Goal: Task Accomplishment & Management: Manage account settings

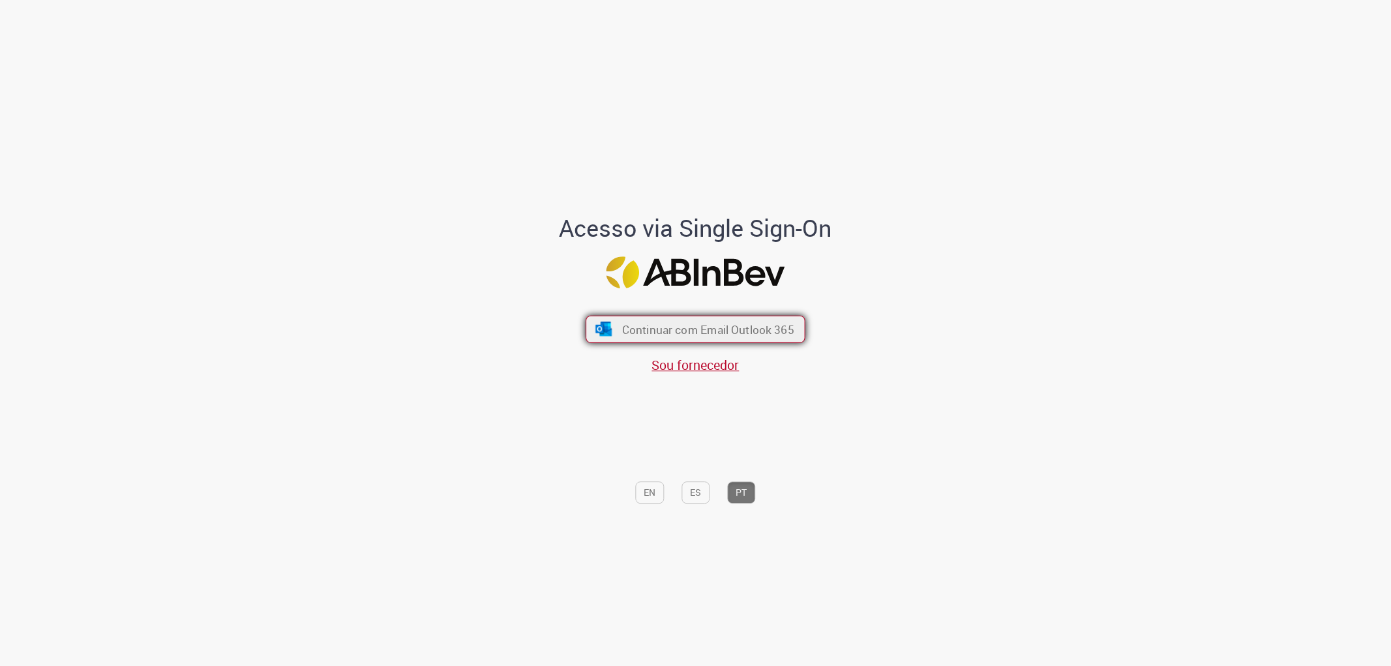
click at [638, 338] on button "Continuar com Email Outlook 365" at bounding box center [695, 328] width 220 height 27
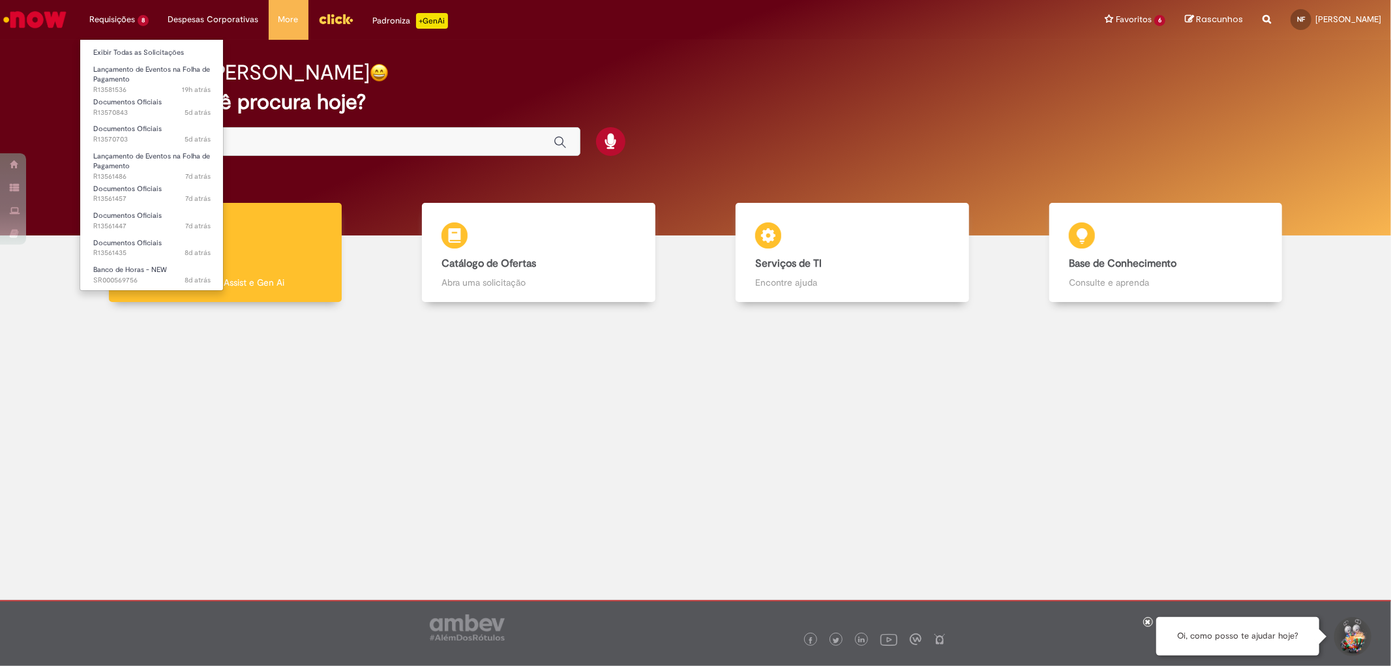
click at [140, 20] on li "Requisições 8 Exibir Todas as Solicitações Lançamento de Eventos na Folha de Pa…" at bounding box center [119, 19] width 79 height 39
click at [142, 68] on span "Lançamento de Eventos na Folha de Pagamento" at bounding box center [151, 75] width 117 height 20
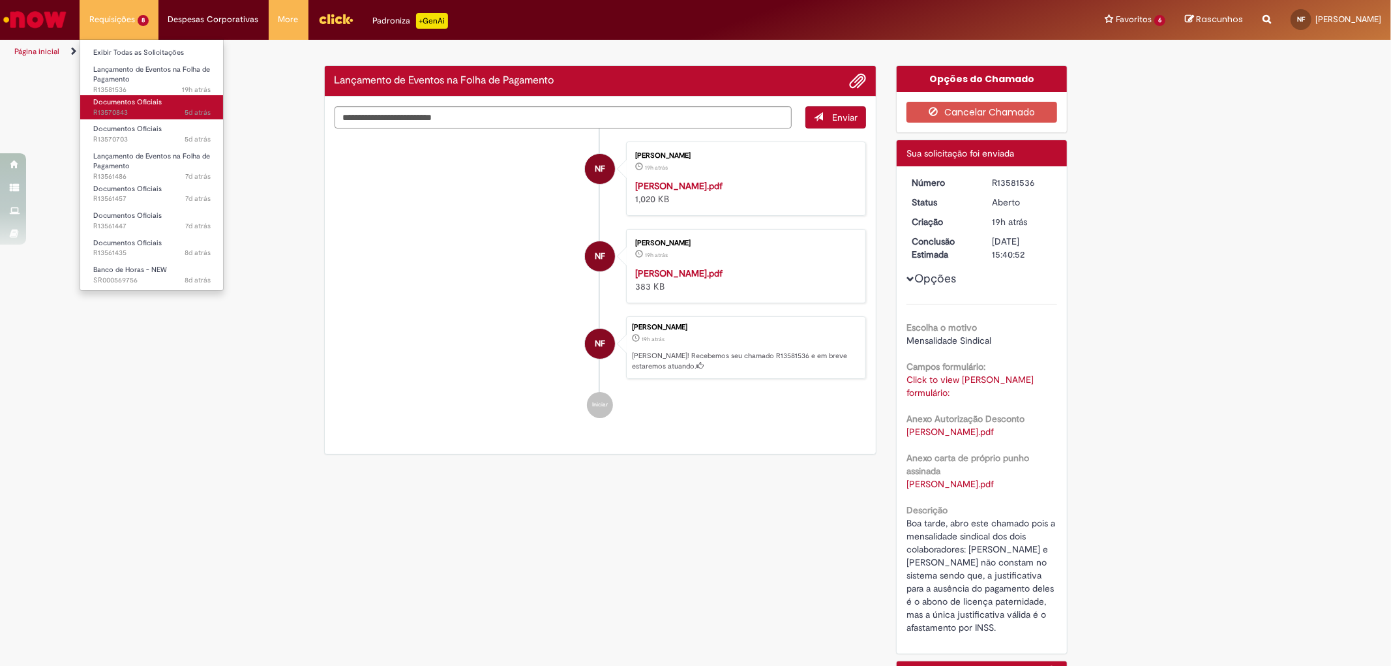
click at [140, 98] on span "Documentos Oficiais" at bounding box center [127, 102] width 68 height 10
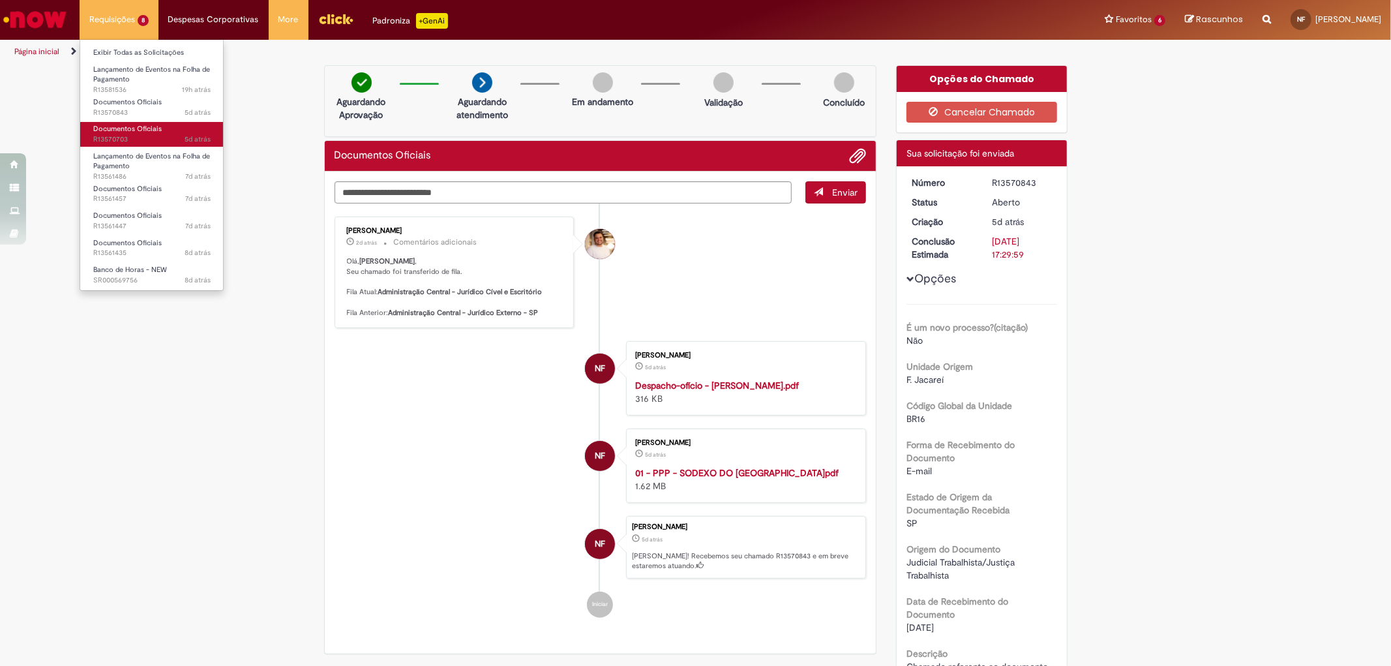
click at [140, 122] on link "Documentos Oficiais 5d atrás 5 dias atrás R13570703" at bounding box center [151, 134] width 143 height 24
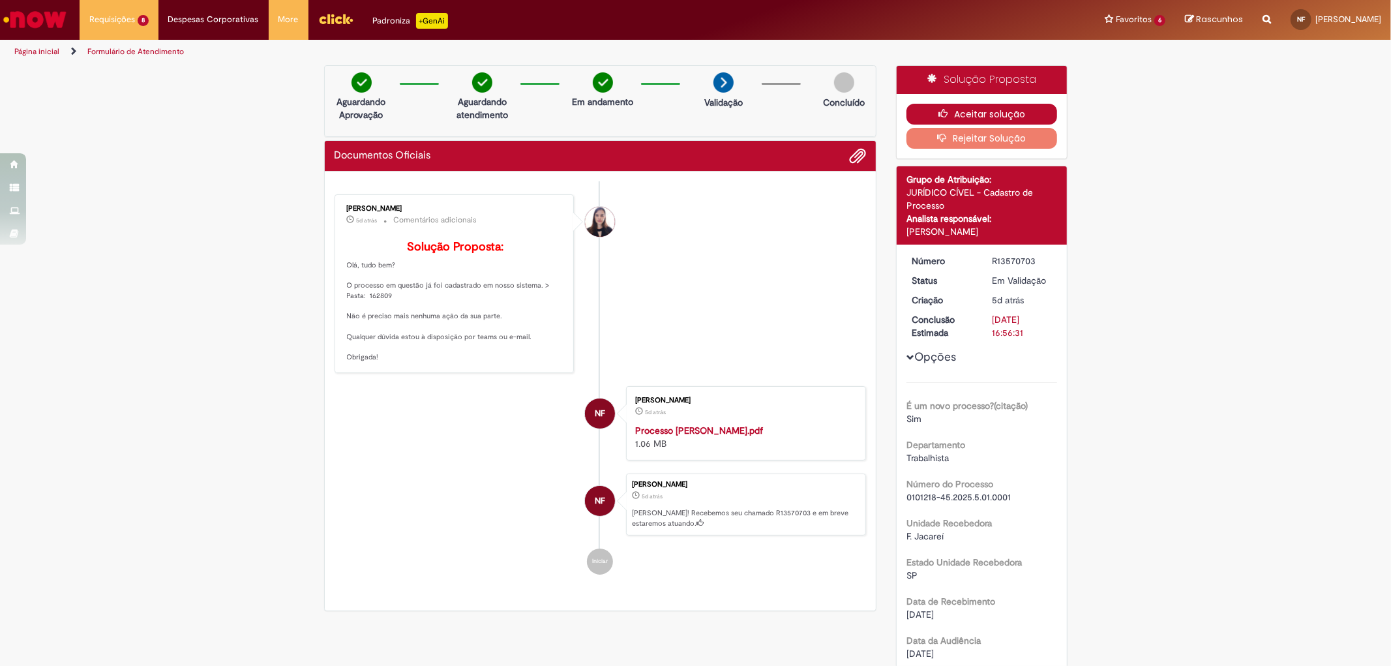
click at [982, 117] on button "Aceitar solução" at bounding box center [981, 114] width 151 height 21
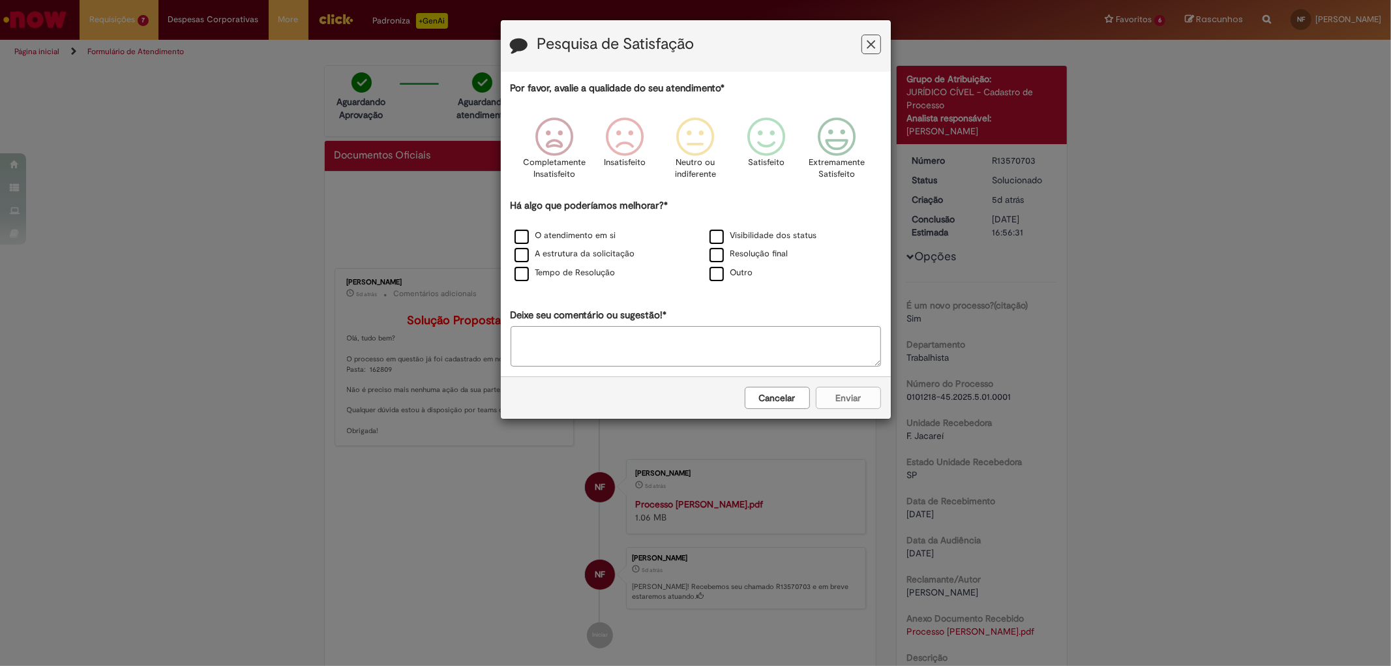
click at [857, 44] on h3 "Pesquisa de Satisfação" at bounding box center [696, 46] width 370 height 20
click at [866, 46] on icon "Feedback" at bounding box center [870, 45] width 8 height 14
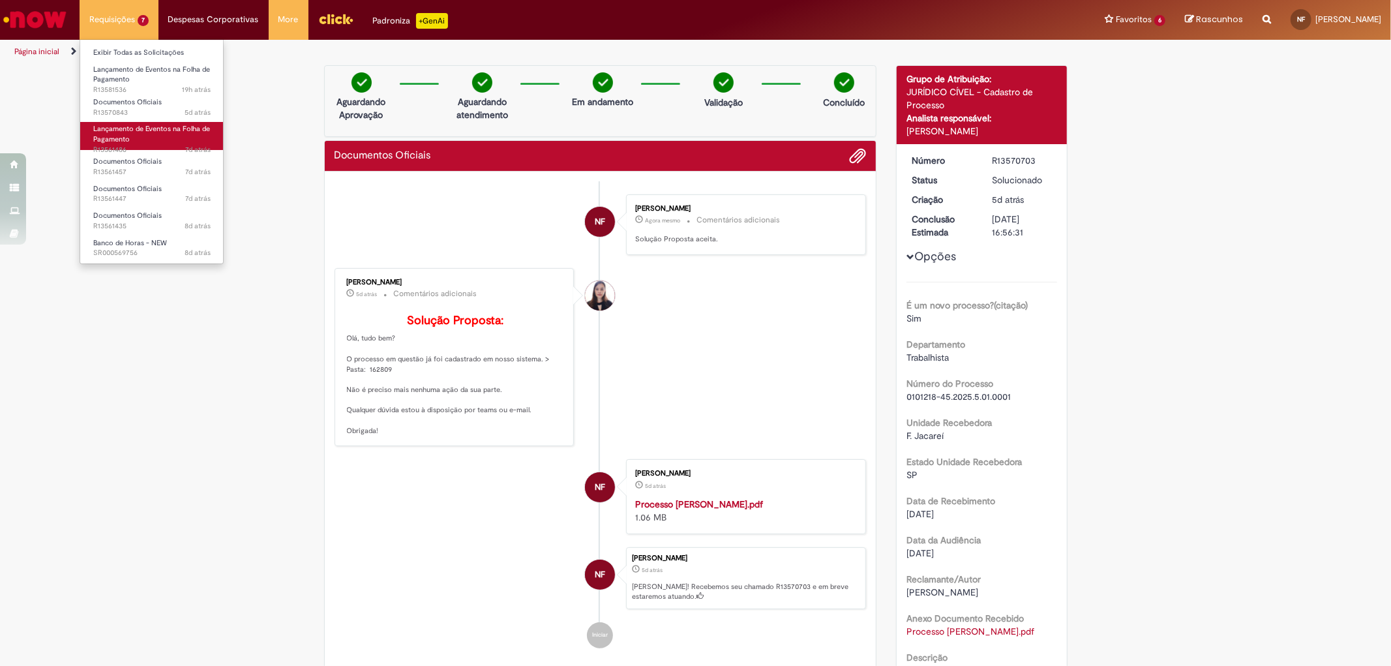
click at [173, 133] on span "Lançamento de Eventos na Folha de Pagamento" at bounding box center [151, 134] width 117 height 20
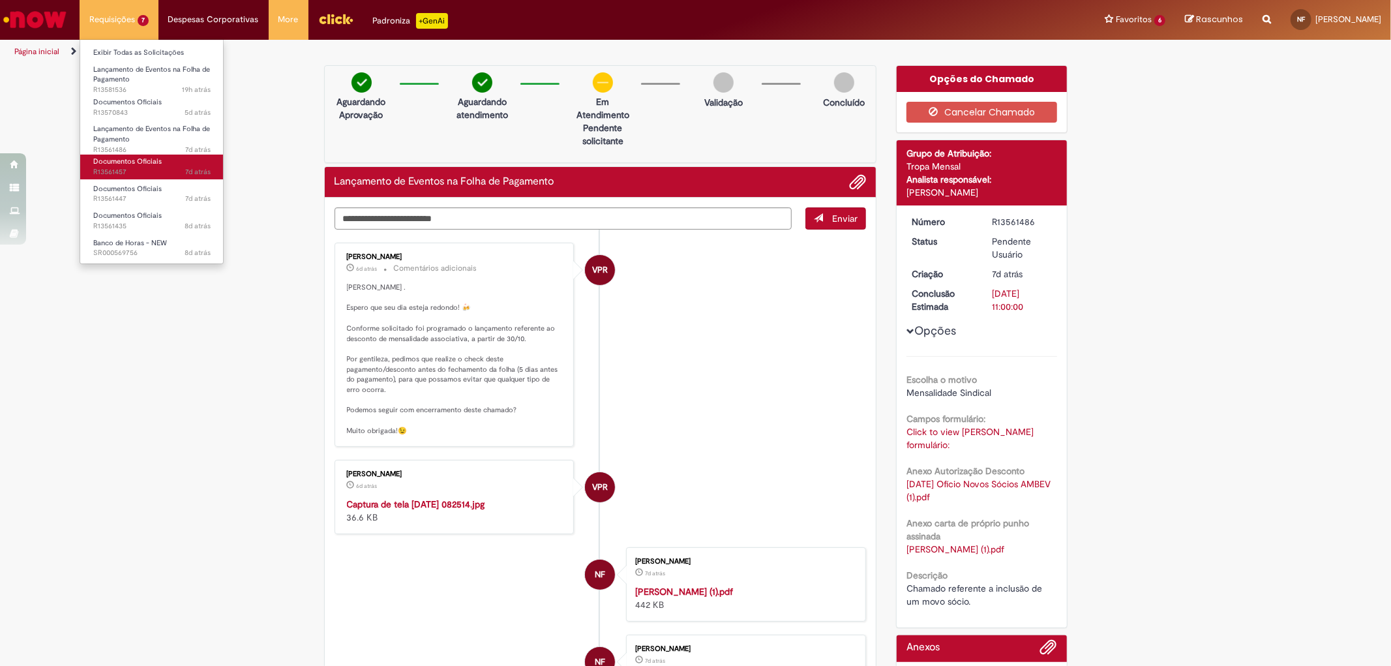
click at [170, 168] on span "7d atrás 7 dias atrás R13561457" at bounding box center [151, 172] width 117 height 10
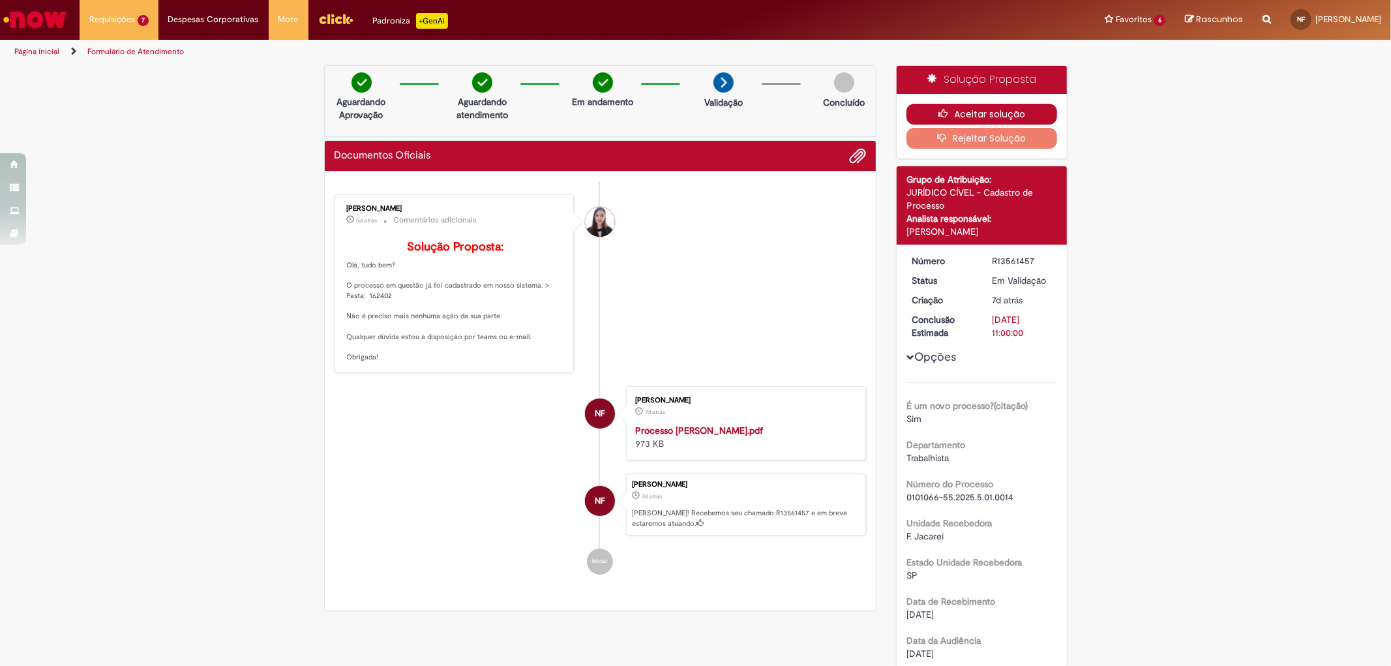
click at [964, 112] on button "Aceitar solução" at bounding box center [981, 114] width 151 height 21
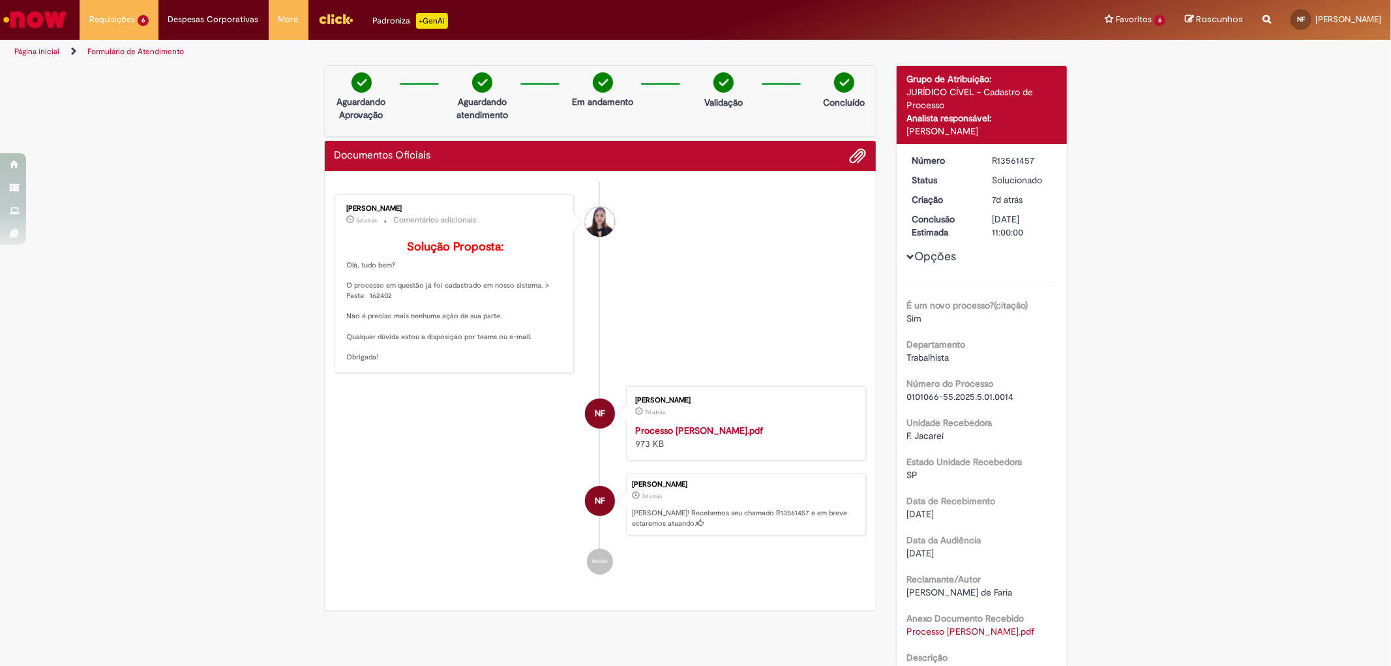
click at [138, 186] on div "Verificar Código de Barras Aguardando Aprovação Aguardando atendimento Em andam…" at bounding box center [695, 444] width 1391 height 759
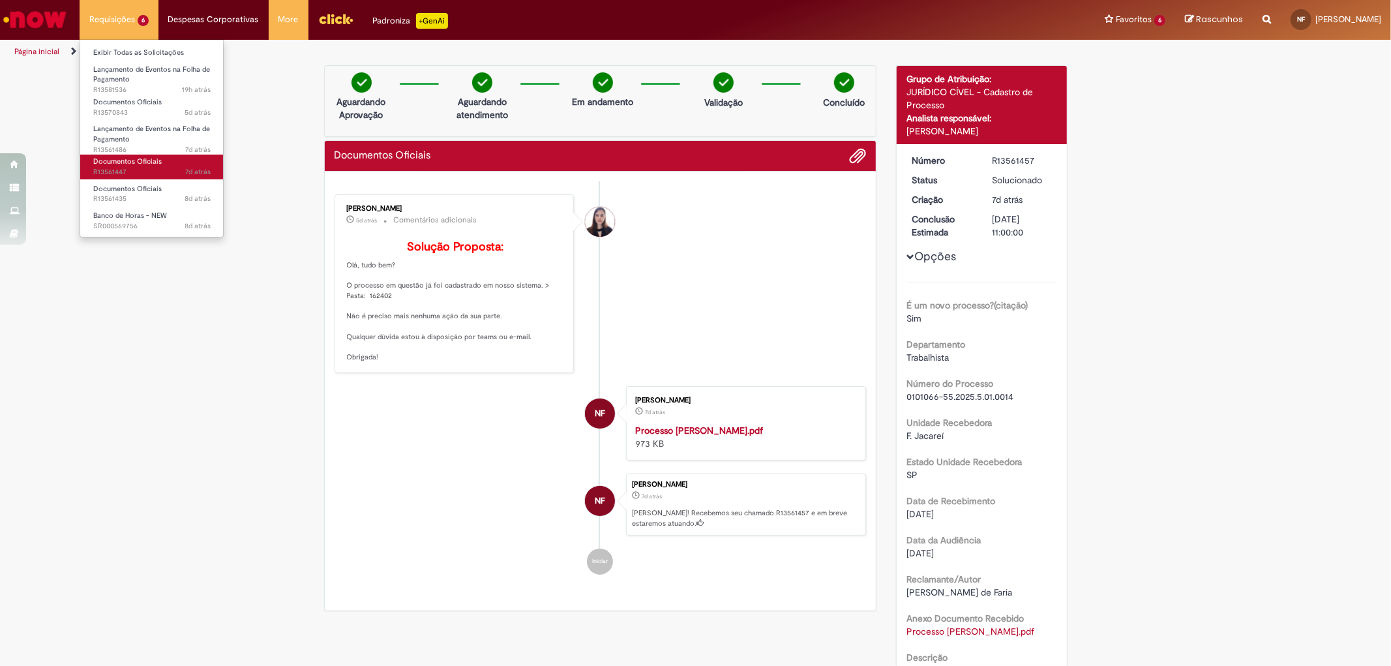
click at [134, 166] on span "Documentos Oficiais" at bounding box center [127, 161] width 68 height 10
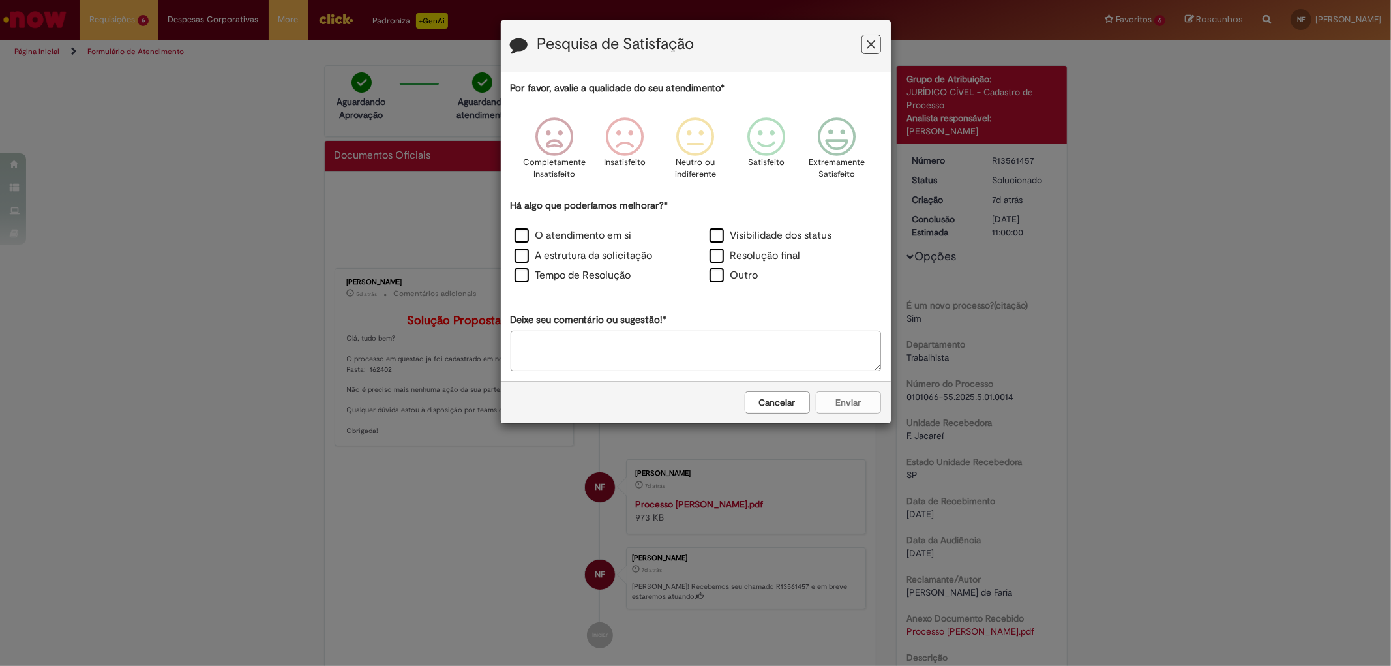
drag, startPoint x: 789, startPoint y: 392, endPoint x: 729, endPoint y: 362, distance: 67.4
click at [788, 392] on button "Cancelar" at bounding box center [777, 402] width 65 height 22
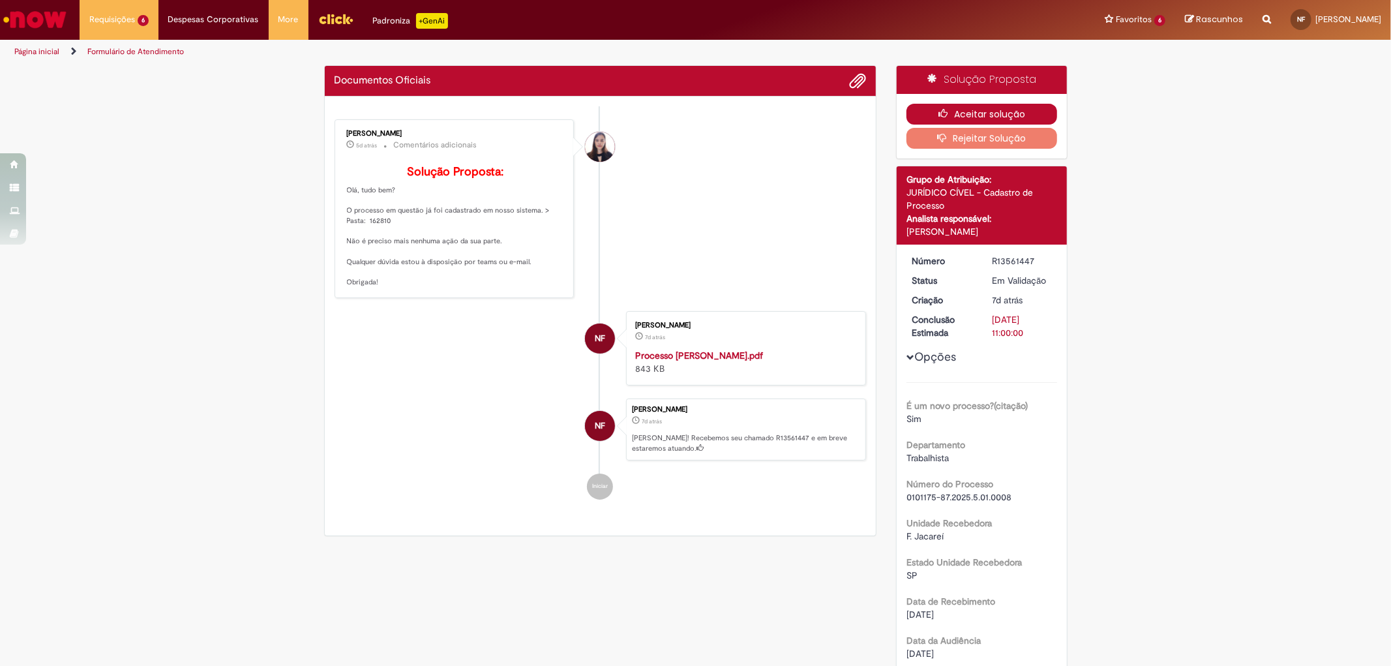
click at [943, 113] on icon "button" at bounding box center [946, 113] width 16 height 9
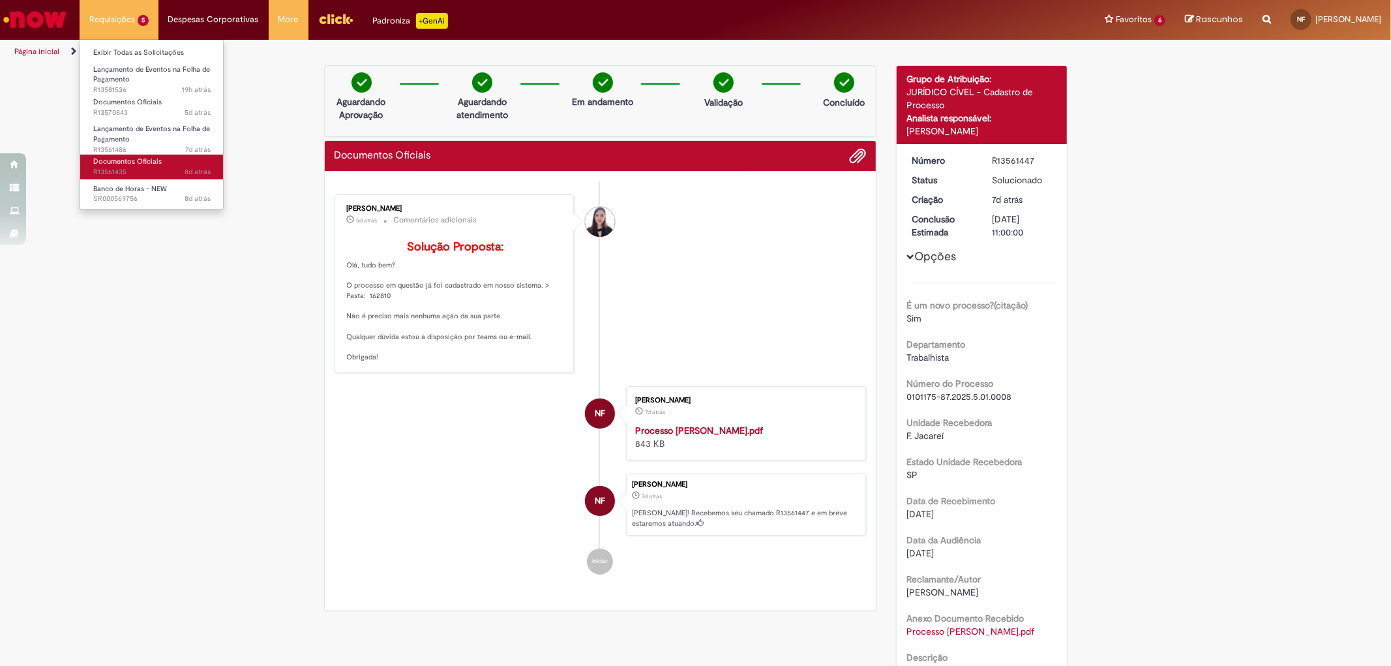
click at [117, 170] on span "8d atrás 8 dias atrás R13561435" at bounding box center [151, 172] width 117 height 10
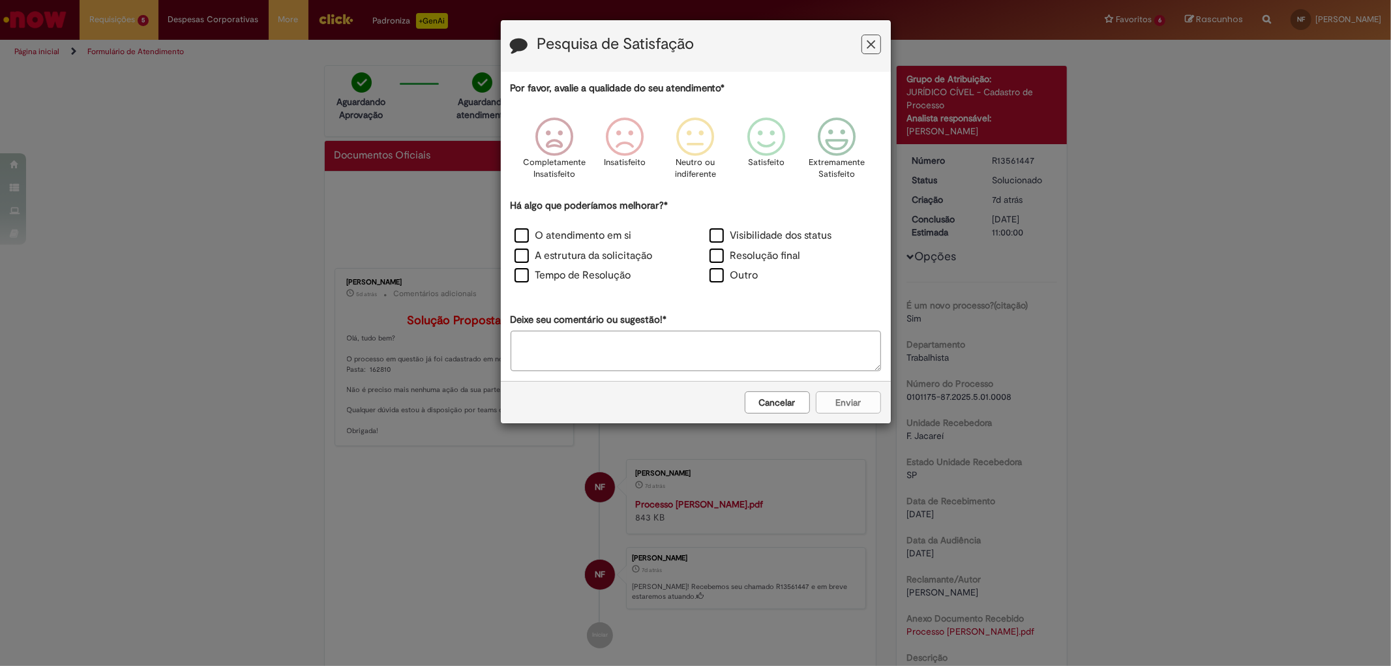
click at [759, 398] on button "Cancelar" at bounding box center [777, 402] width 65 height 22
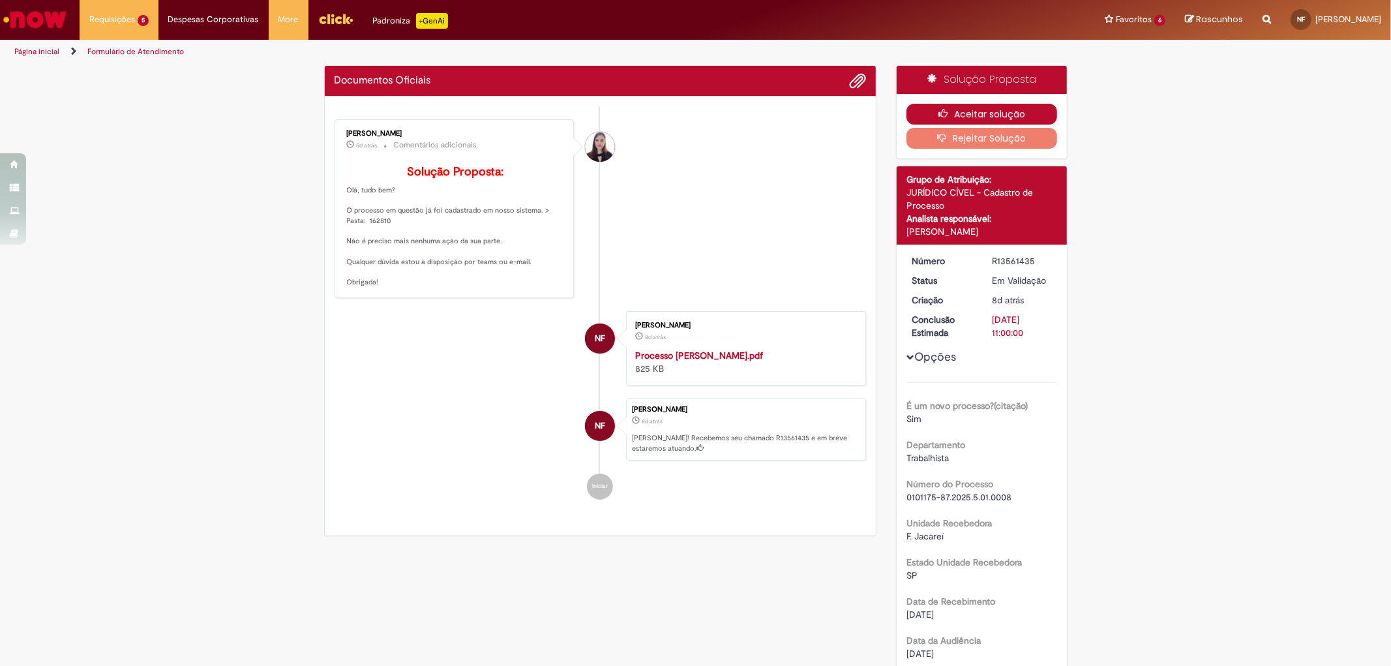
click at [988, 110] on button "Aceitar solução" at bounding box center [981, 114] width 151 height 21
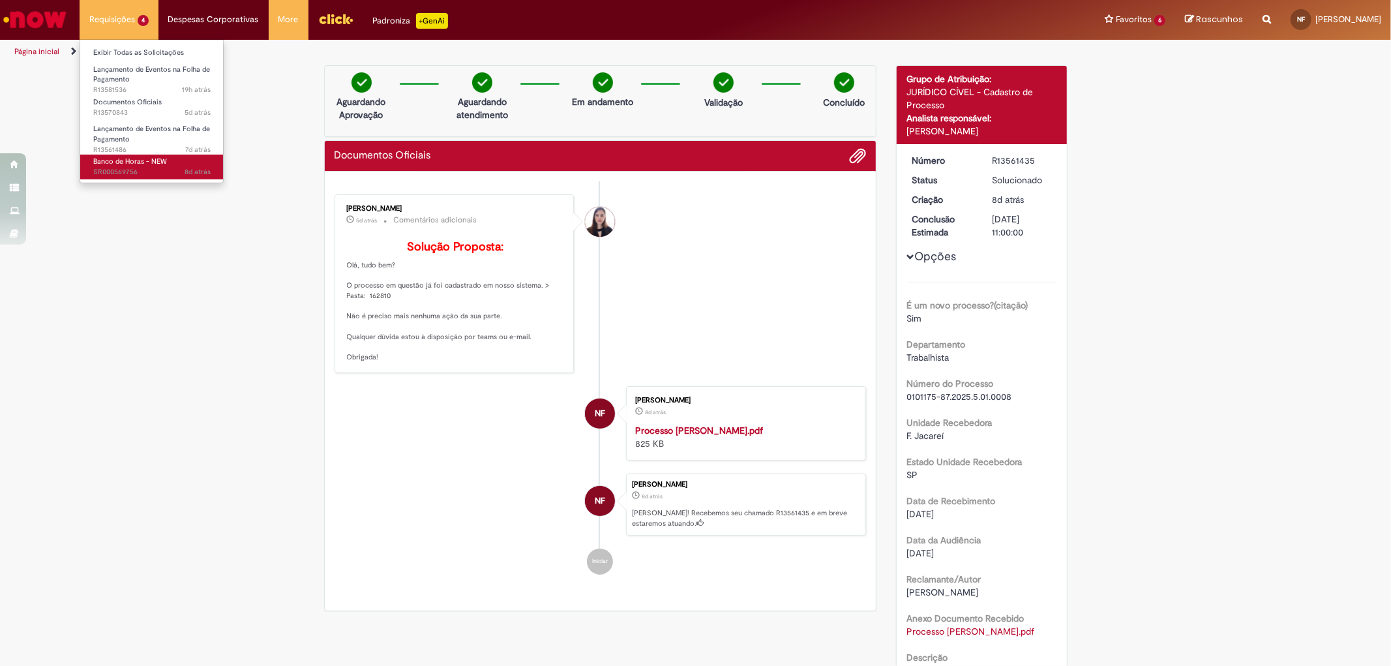
click at [156, 159] on span "Banco de Horas - NEW" at bounding box center [130, 161] width 74 height 10
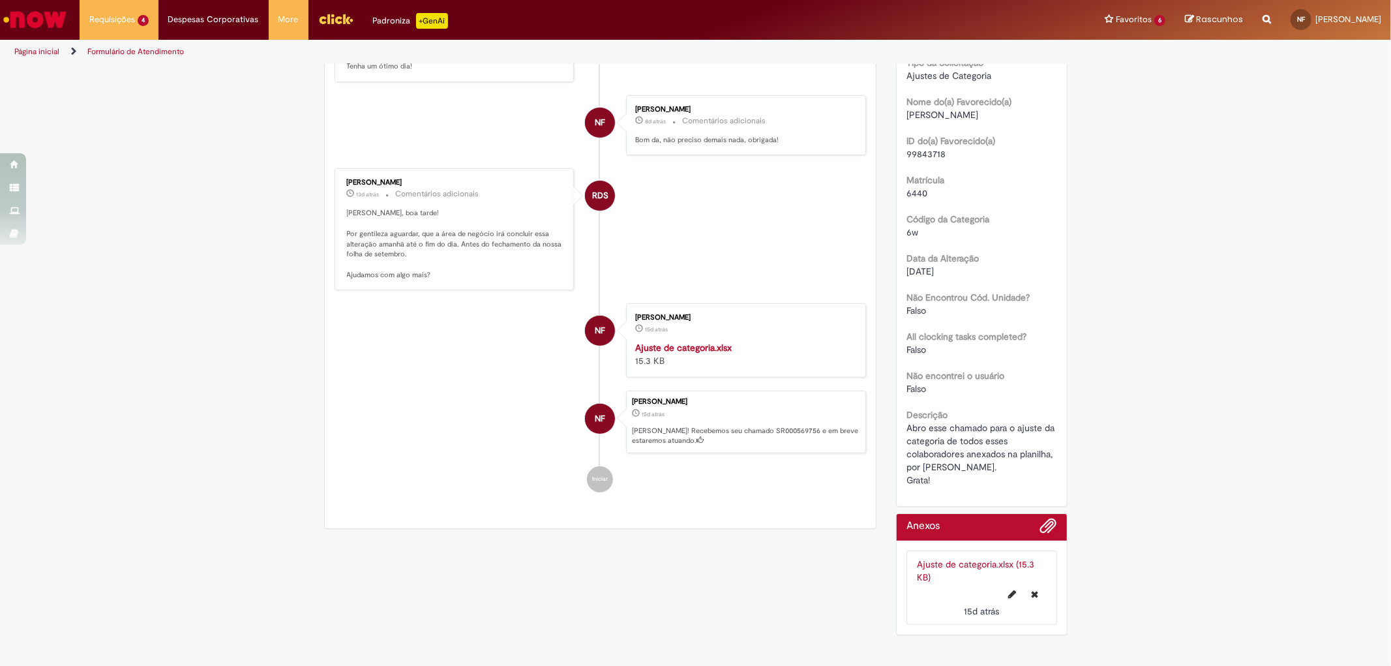
scroll to position [34, 0]
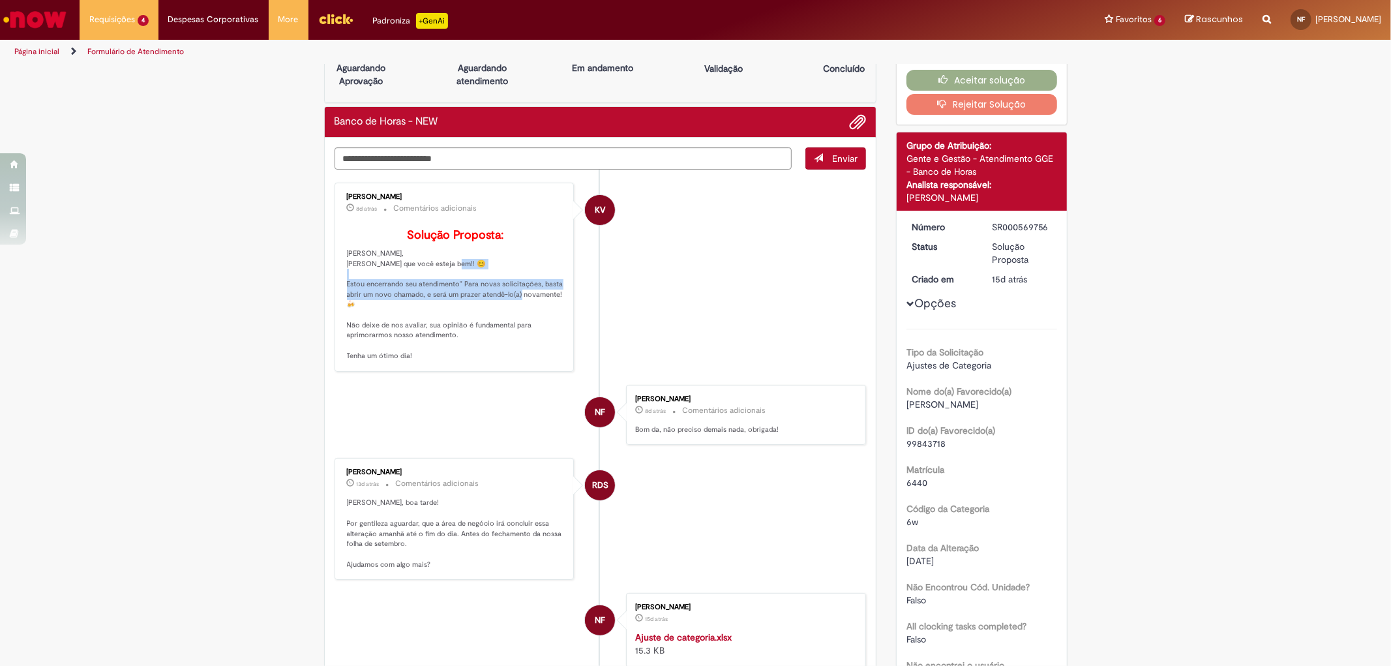
drag, startPoint x: 346, startPoint y: 281, endPoint x: 550, endPoint y: 296, distance: 205.3
click at [550, 296] on p "Solução Proposta: [PERSON_NAME], Espero que você esteja bem!! 😊 Estou encerrand…" at bounding box center [455, 295] width 217 height 132
drag, startPoint x: 379, startPoint y: 325, endPoint x: 411, endPoint y: 324, distance: 32.0
click at [411, 324] on p "Solução Proposta: [PERSON_NAME], Espero que você esteja bem!! 😊 Estou encerrand…" at bounding box center [455, 295] width 217 height 132
click at [417, 308] on p "Solução Proposta: [PERSON_NAME], Espero que você esteja bem!! 😊 Estou encerrand…" at bounding box center [455, 295] width 217 height 132
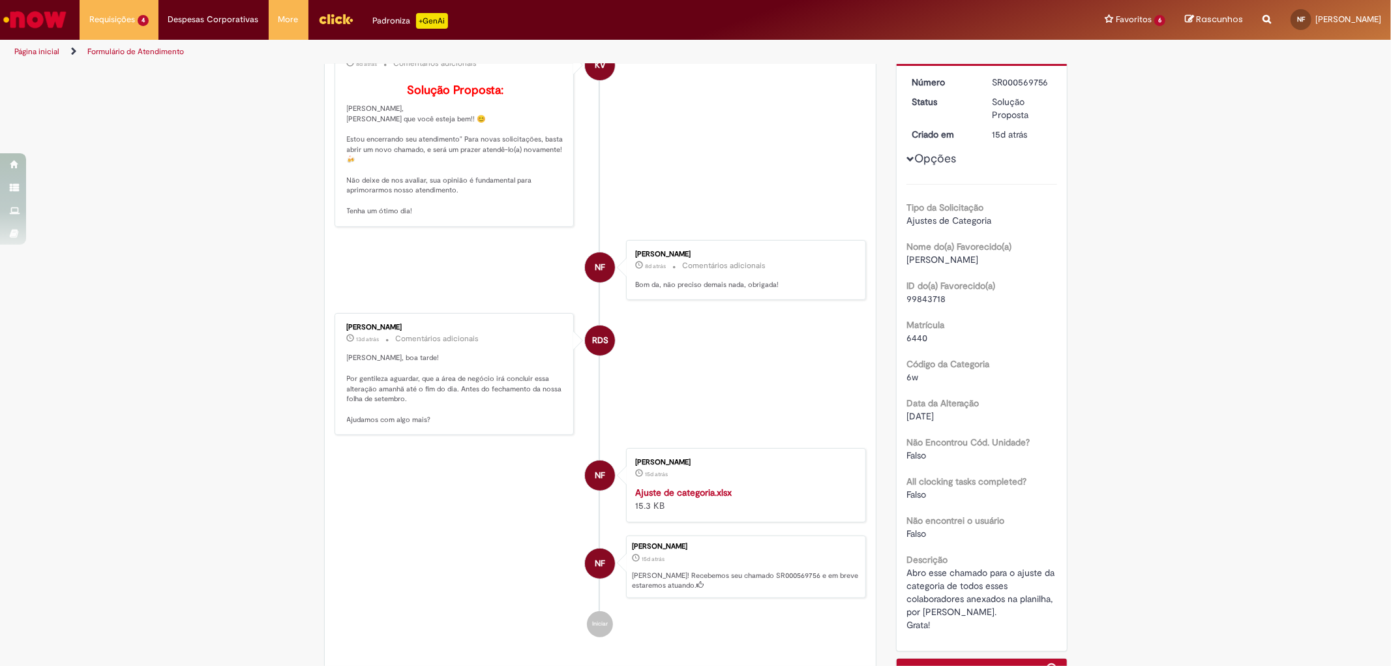
scroll to position [323, 0]
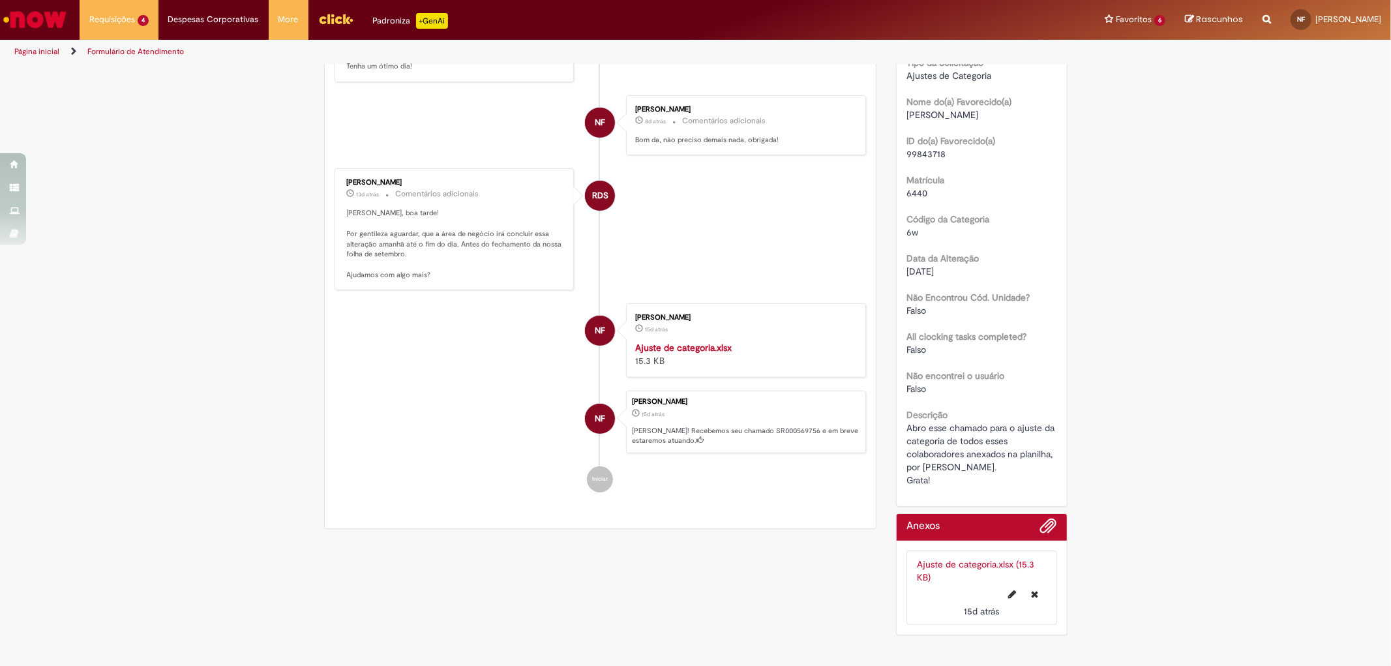
click at [928, 576] on link "Ajuste de categoria.xlsx (15.3 KB)" at bounding box center [975, 570] width 117 height 25
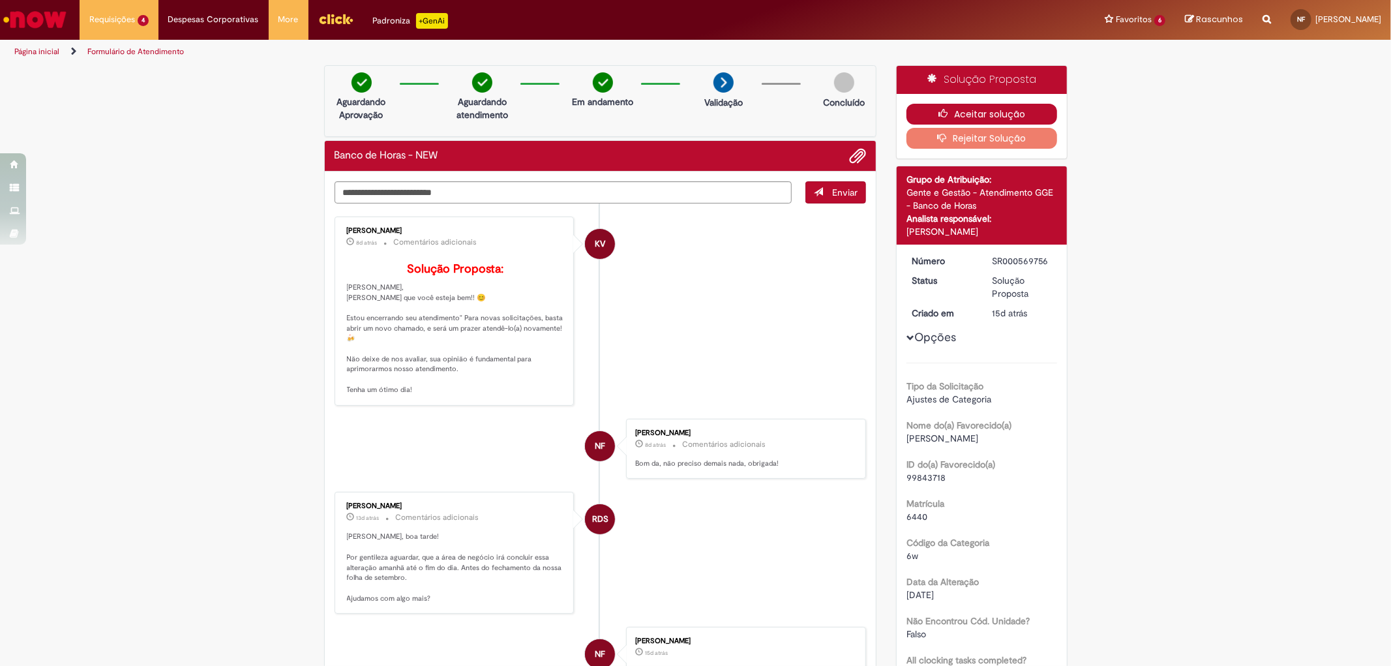
click at [1020, 110] on button "Aceitar solução" at bounding box center [981, 114] width 151 height 21
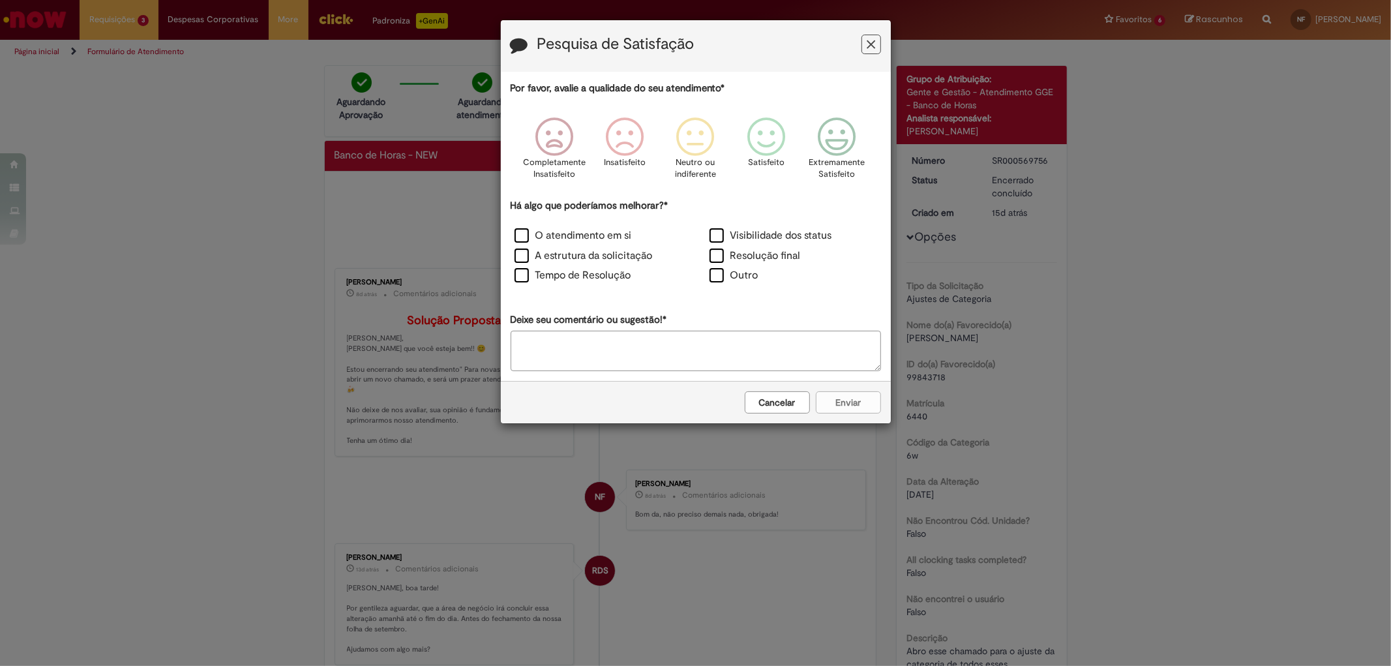
click at [794, 401] on button "Cancelar" at bounding box center [777, 402] width 65 height 22
